Goal: Transaction & Acquisition: Purchase product/service

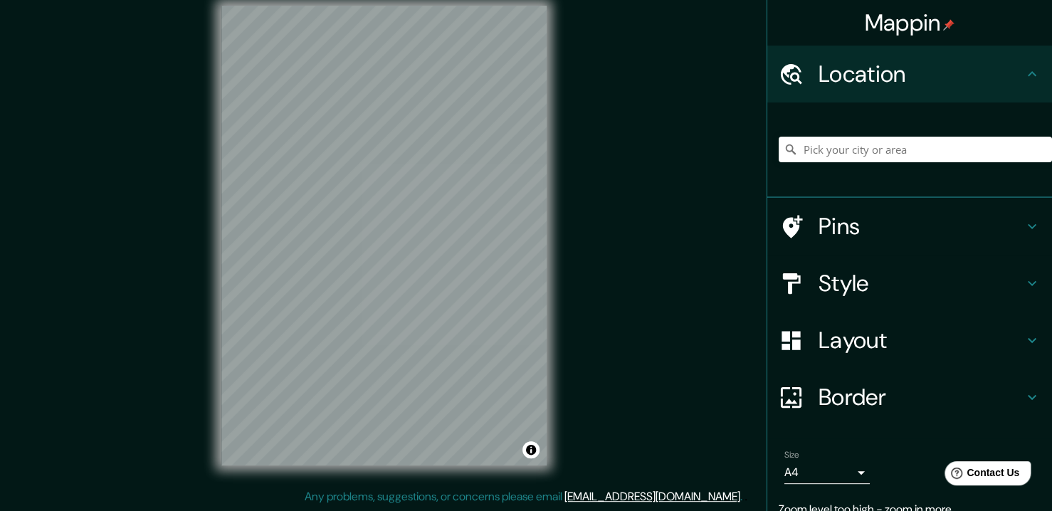
click at [612, 259] on div "Mappin Location Pins Style Layout Border Choose a border. Hint : you can make l…" at bounding box center [526, 247] width 1052 height 528
click at [572, 339] on div "Mappin Location Pins Style Layout Border Choose a border. Hint : you can make l…" at bounding box center [526, 247] width 1052 height 528
click at [837, 507] on button "Create your map" at bounding box center [831, 514] width 106 height 26
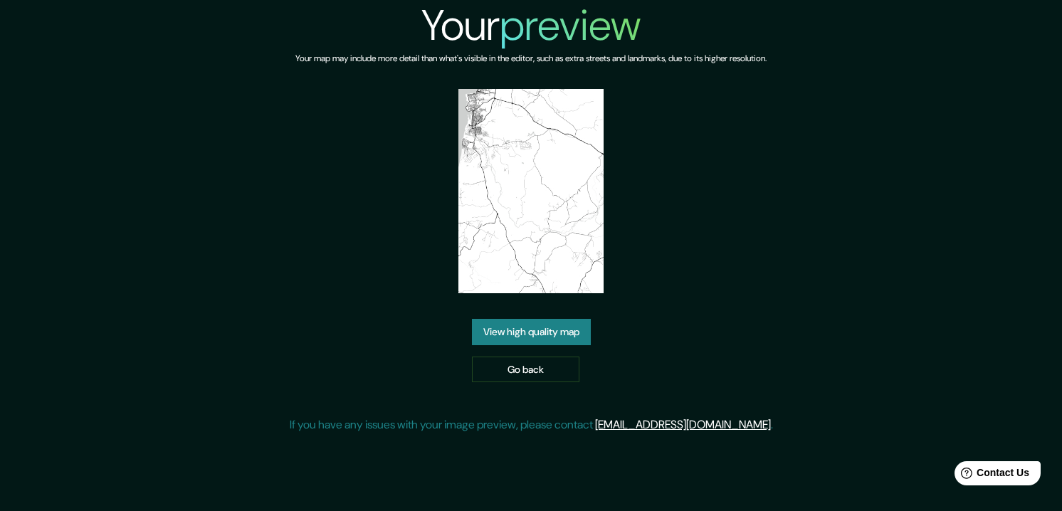
click at [519, 319] on link "View high quality map" at bounding box center [531, 332] width 119 height 26
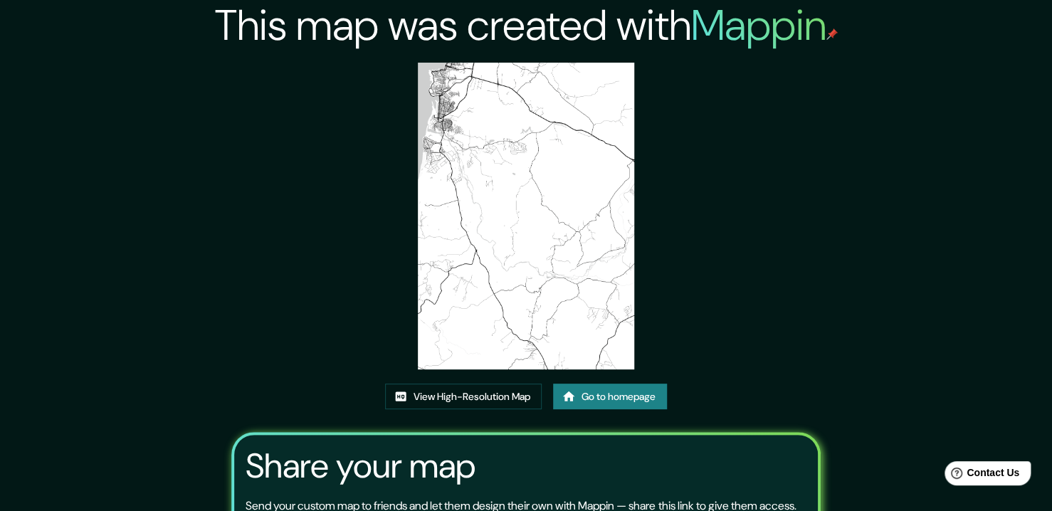
click at [511, 384] on div "View High-Resolution Map Go to homepage" at bounding box center [526, 403] width 282 height 38
click at [510, 394] on link "View High-Resolution Map" at bounding box center [463, 397] width 157 height 26
